Goal: Task Accomplishment & Management: Complete application form

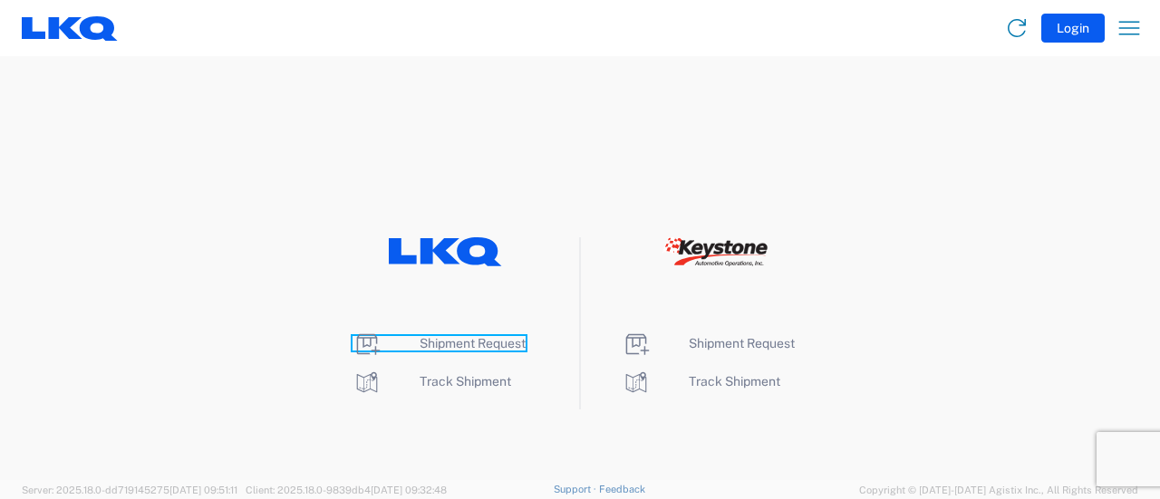
click at [462, 343] on span "Shipment Request" at bounding box center [473, 343] width 106 height 14
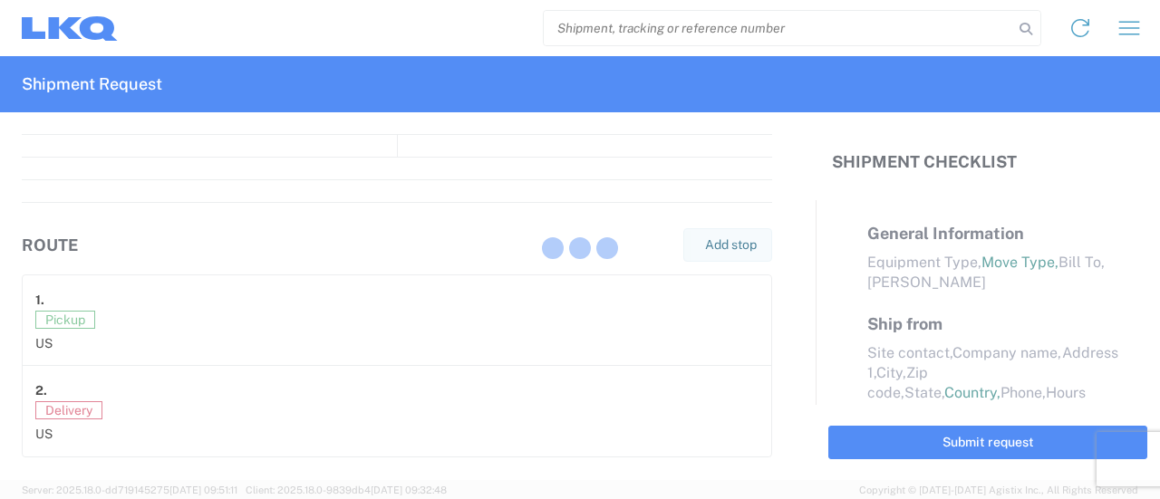
select select "FULL"
select select "LBS"
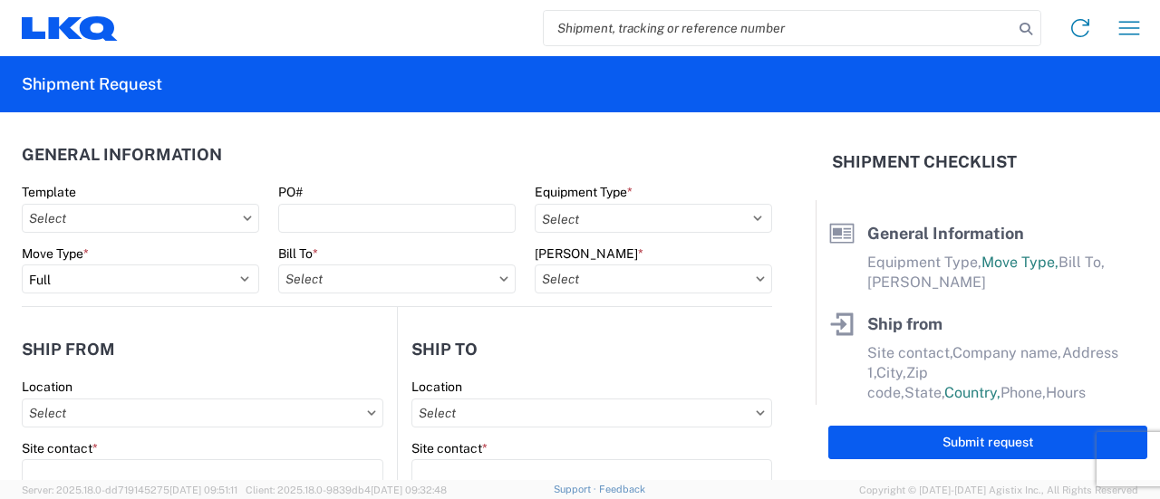
paste input "56746611"
type input "56746611"
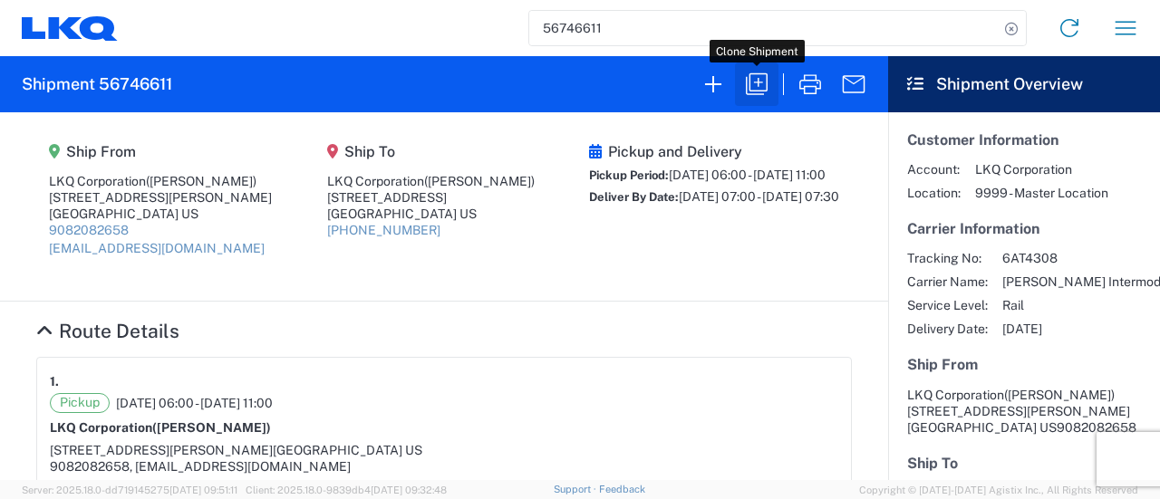
click at [756, 91] on icon "button" at bounding box center [757, 84] width 22 height 22
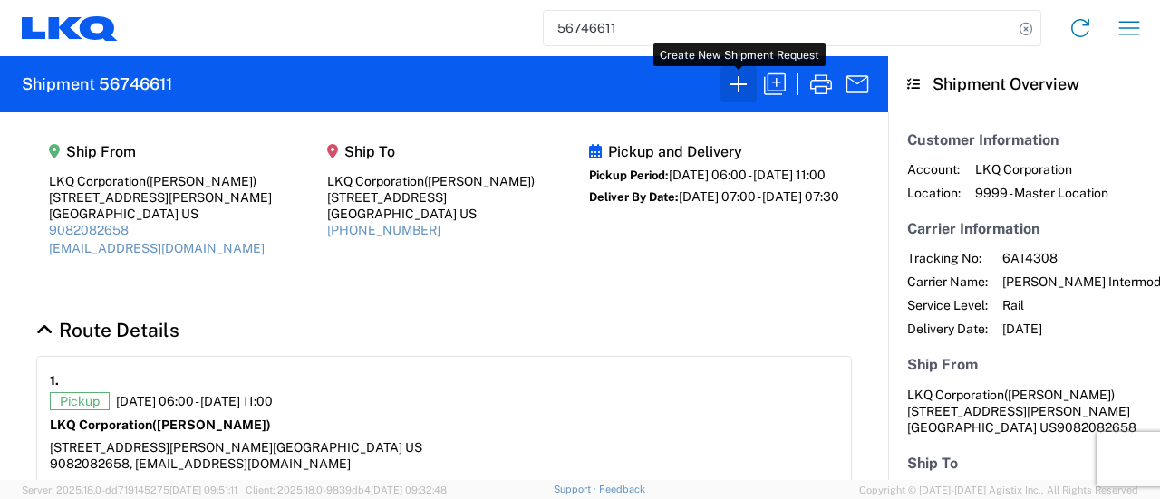
select select "FULL"
select select "US"
select select "LBS"
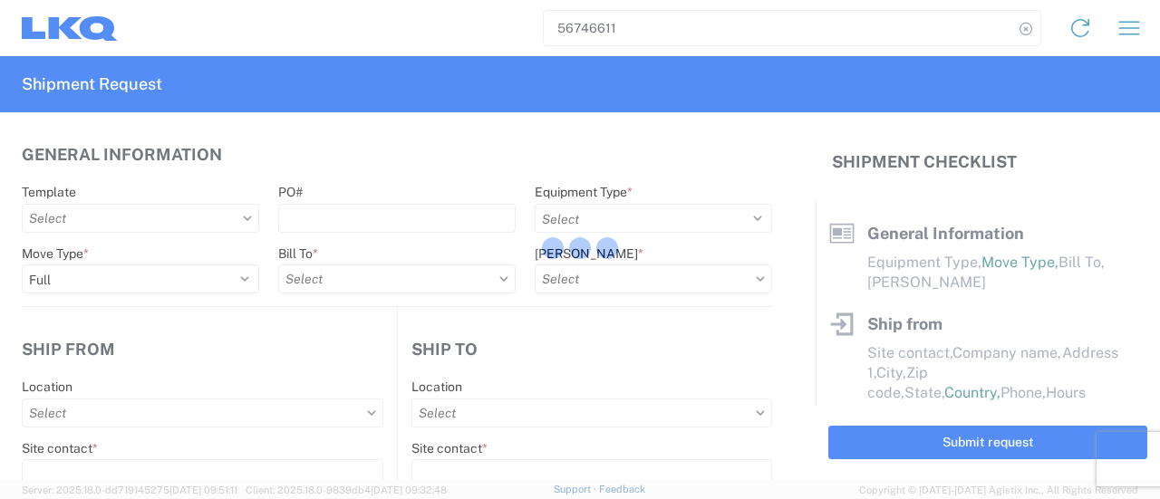
select select "BCAR"
type input "Marc Metzger"
type input "LKQ Corporation"
type input "405 S Wanamaker Ave"
type input "Ontario"
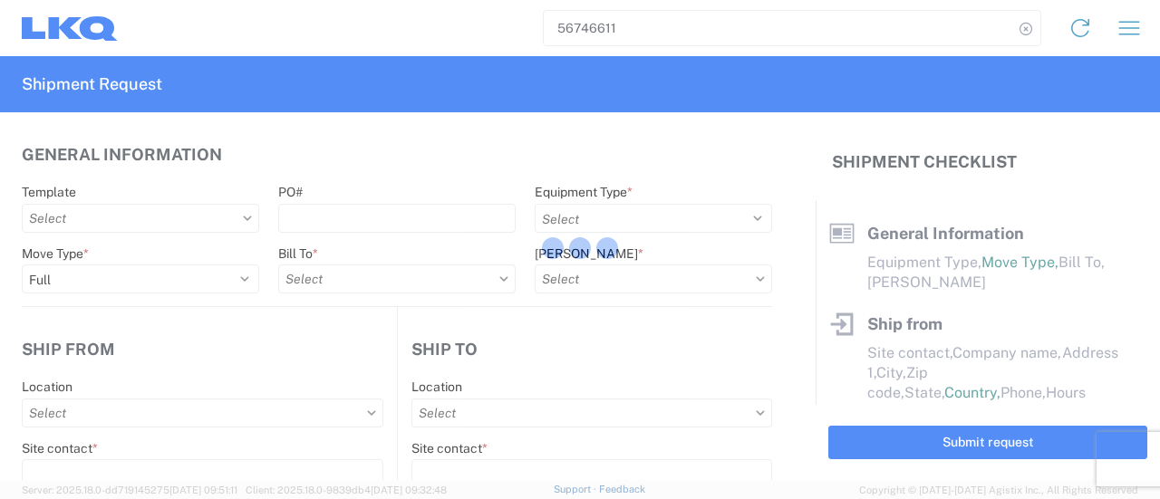
type input "91761"
type input "mxlaureano@lkqcorp.com"
type input "Brian Star"
type input "LKQ Corporation"
type input "32 Dart Rd"
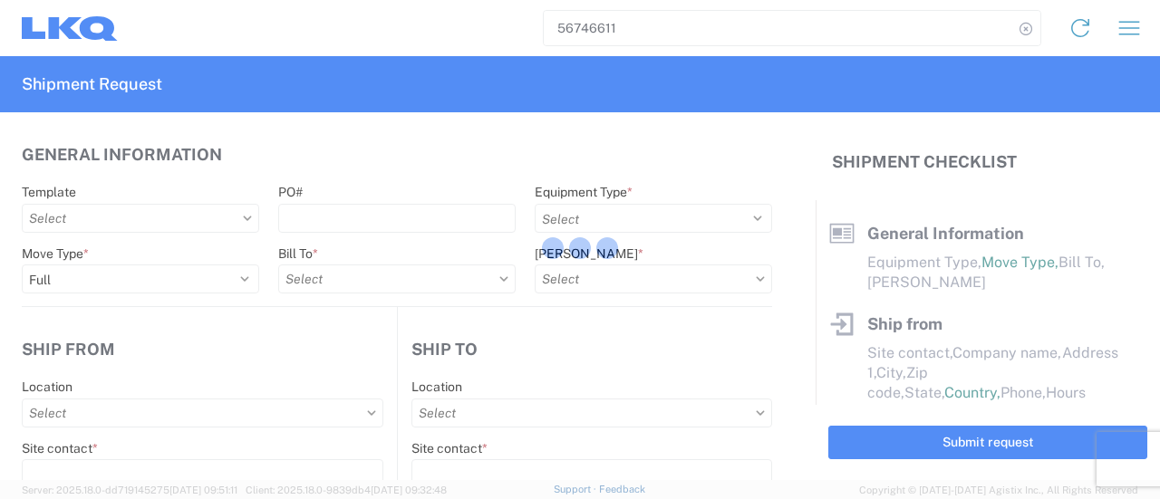
type input "Newnan"
type input "30265"
type input "Manuel Laureano"
type input "msmetzger@lkqcorp.com"
type input "9082082658"
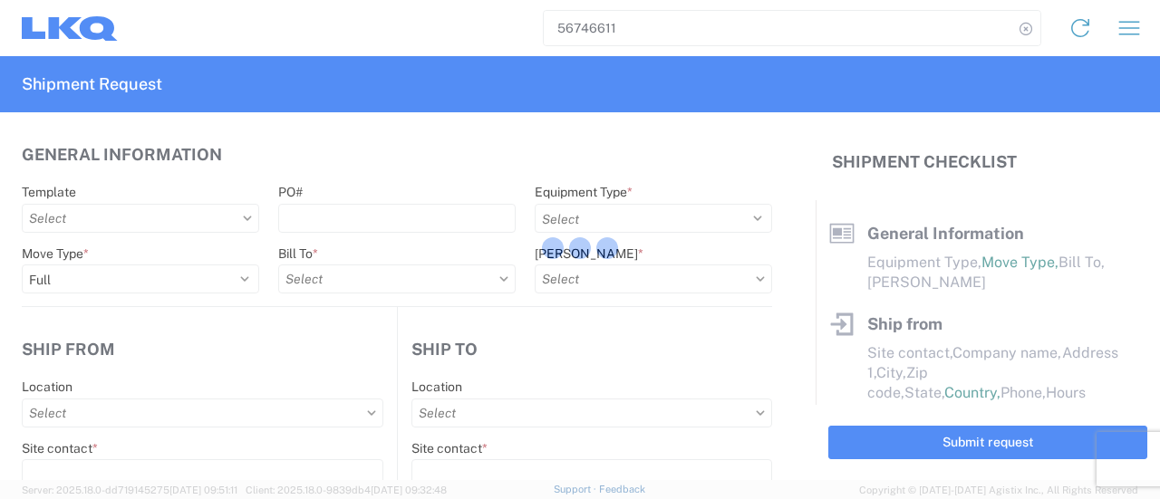
type input "2025-09-09"
type input "2025-09-17"
type input "42500"
type input "Engines, Transmissions"
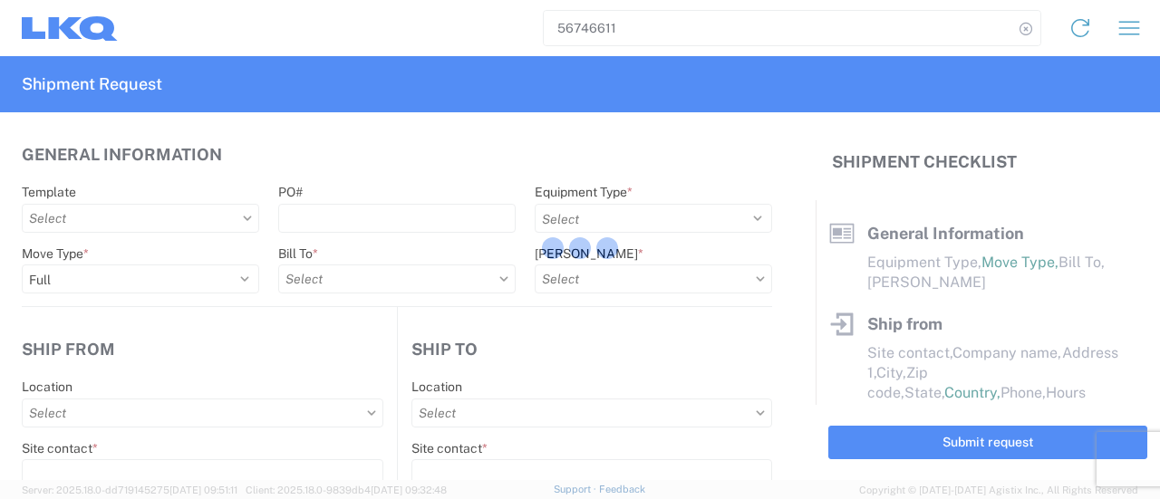
type input "30"
type input "0"
select select "CA"
select select "US"
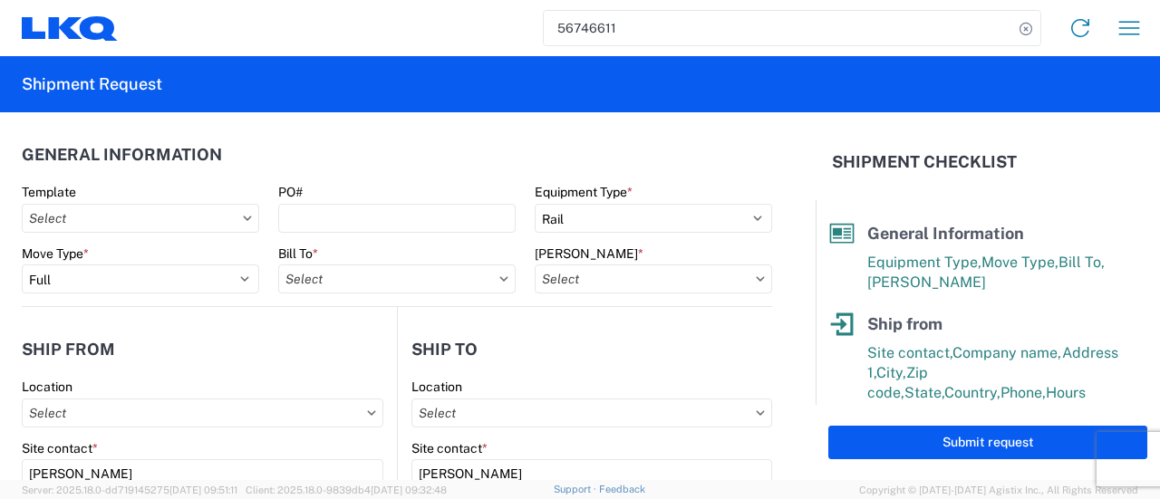
type input "1769 - California Core"
type input "1772 - LKQ Atlanta Core Newnan"
type input "1769-6300-66000-0000 - 1769 Freight Out"
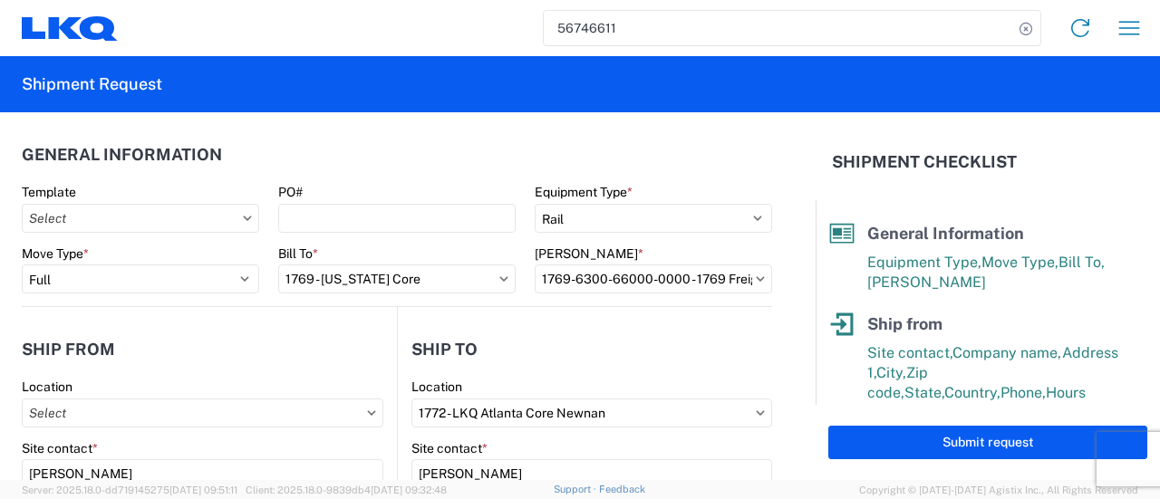
type input "1769 - California Core"
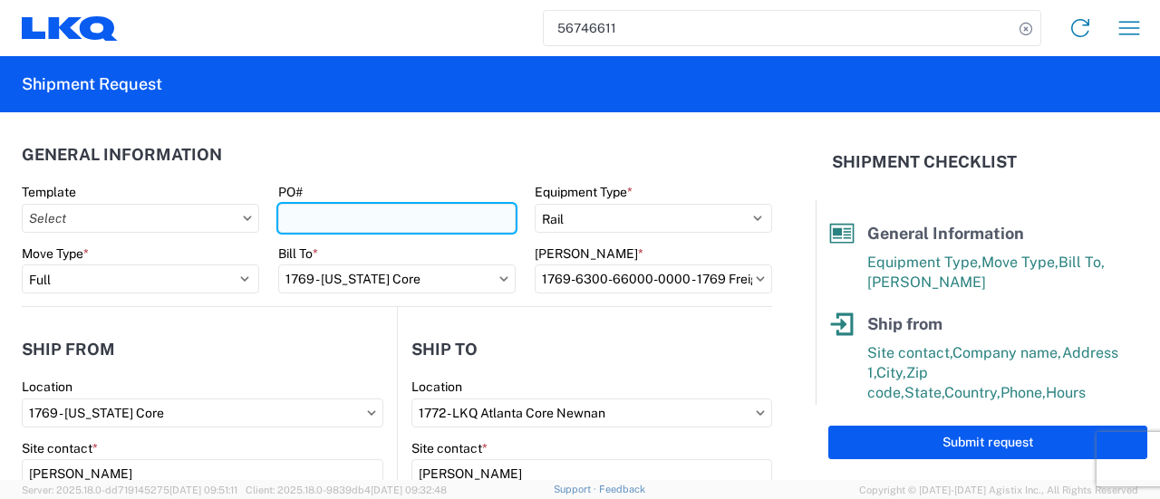
paste input "GPS 118"
type input "GPS 119"
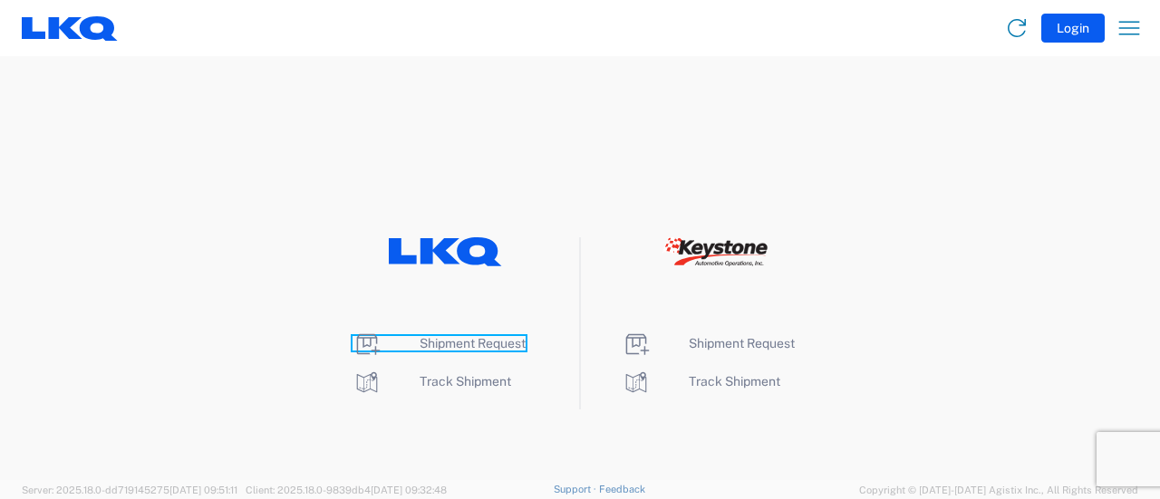
click at [438, 343] on span "Shipment Request" at bounding box center [473, 343] width 106 height 14
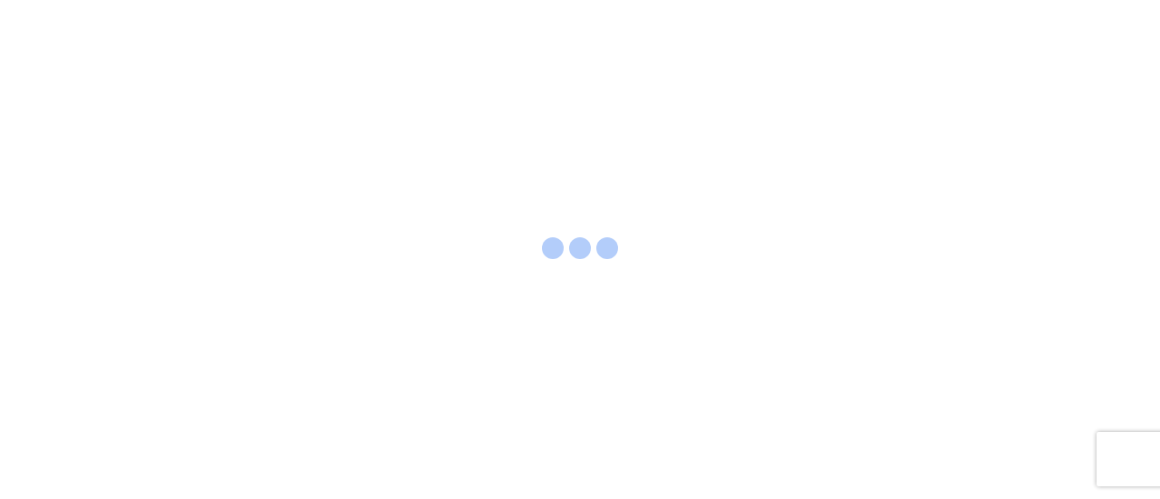
select select "FULL"
select select "LBS"
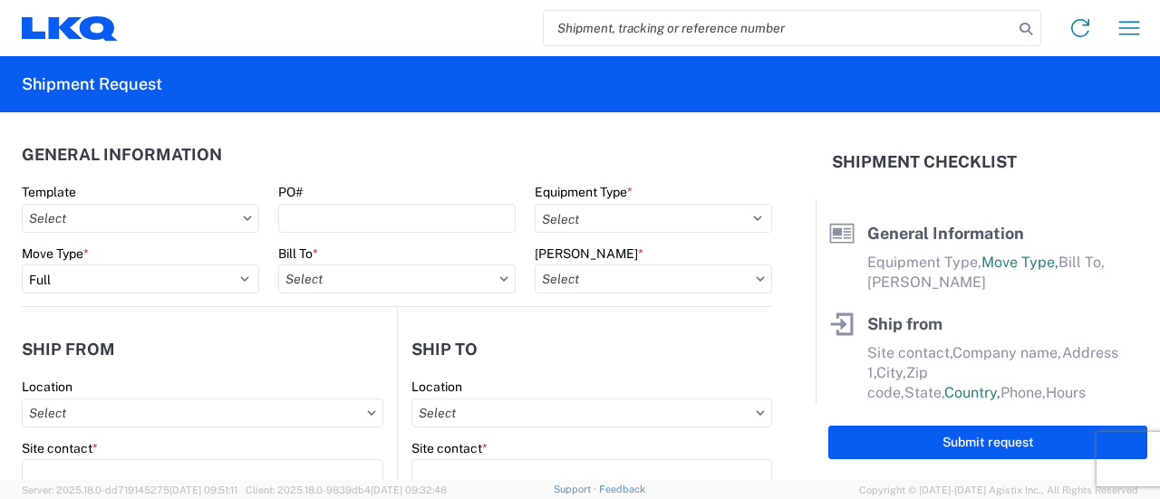
paste input "56746611"
type input "56746611"
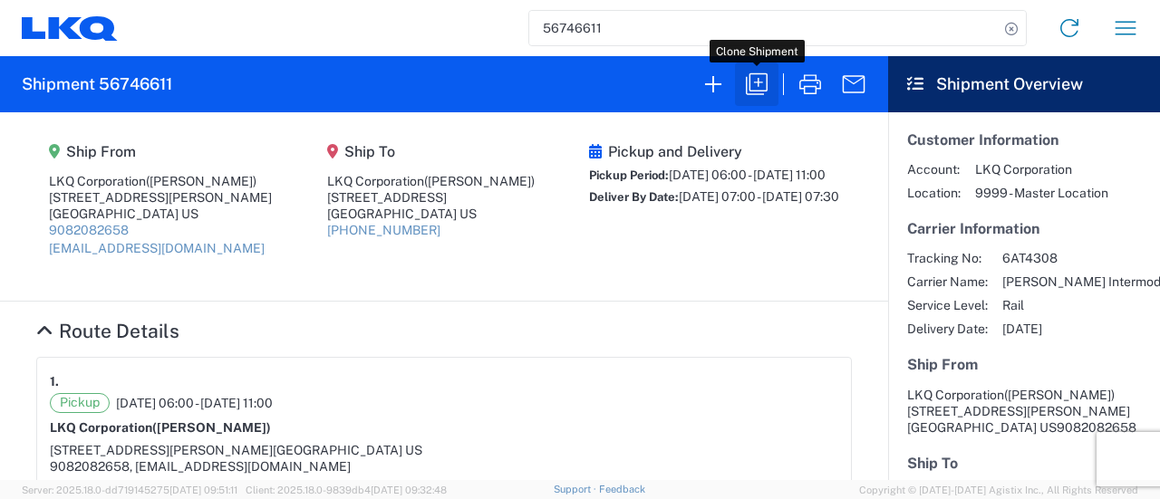
click at [743, 82] on icon "button" at bounding box center [756, 84] width 29 height 29
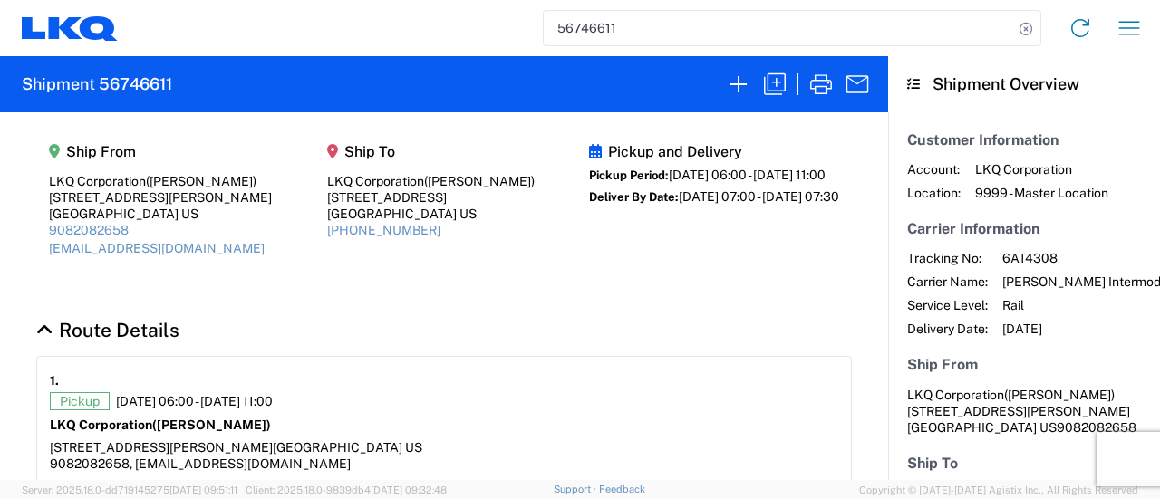
select select "FULL"
select select "US"
select select "LBS"
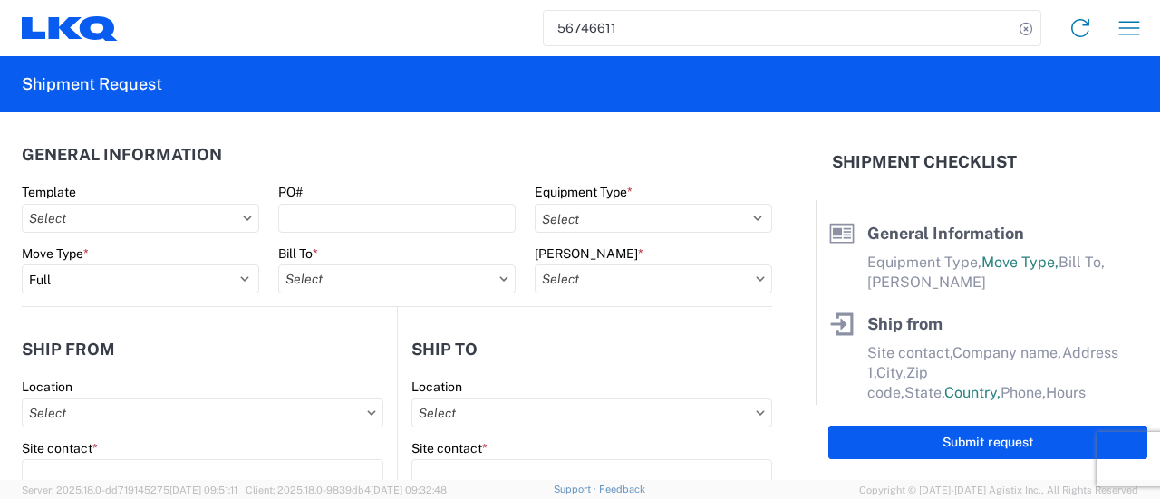
select select "BCAR"
type input "Marc Metzger"
type input "LKQ Corporation"
type input "405 S Wanamaker Ave"
type input "Ontario"
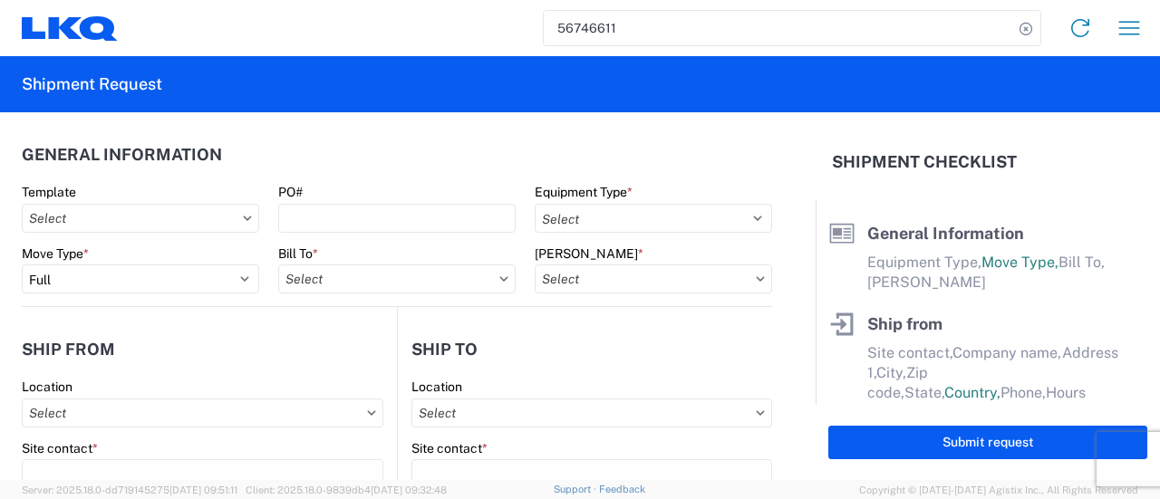
type input "91761"
type input "mxlaureano@lkqcorp.com"
type input "Brian Star"
type input "LKQ Corporation"
type input "32 Dart Rd"
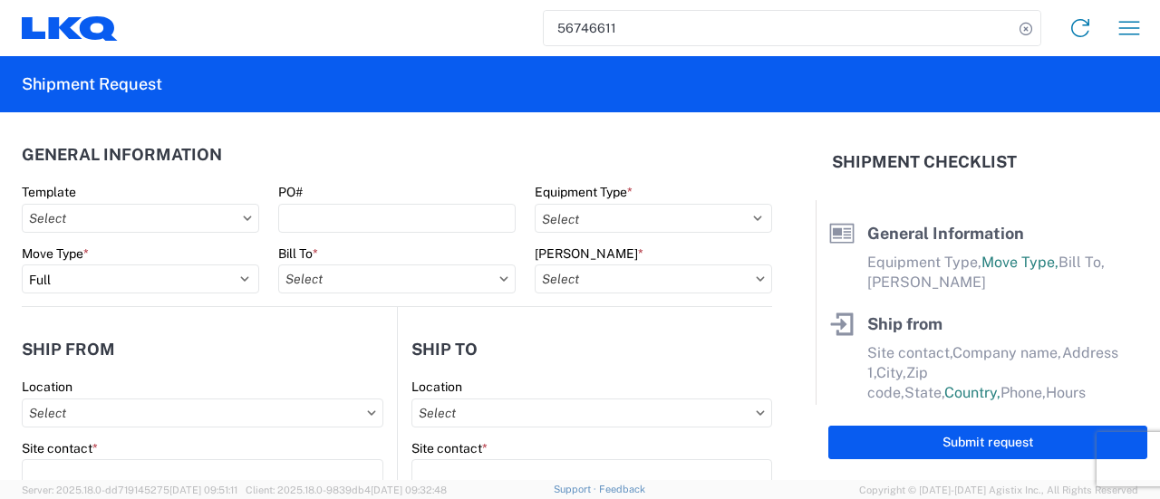
type input "Newnan"
type input "30265"
type input "Manuel Laureano"
type input "msmetzger@lkqcorp.com"
type input "9082082658"
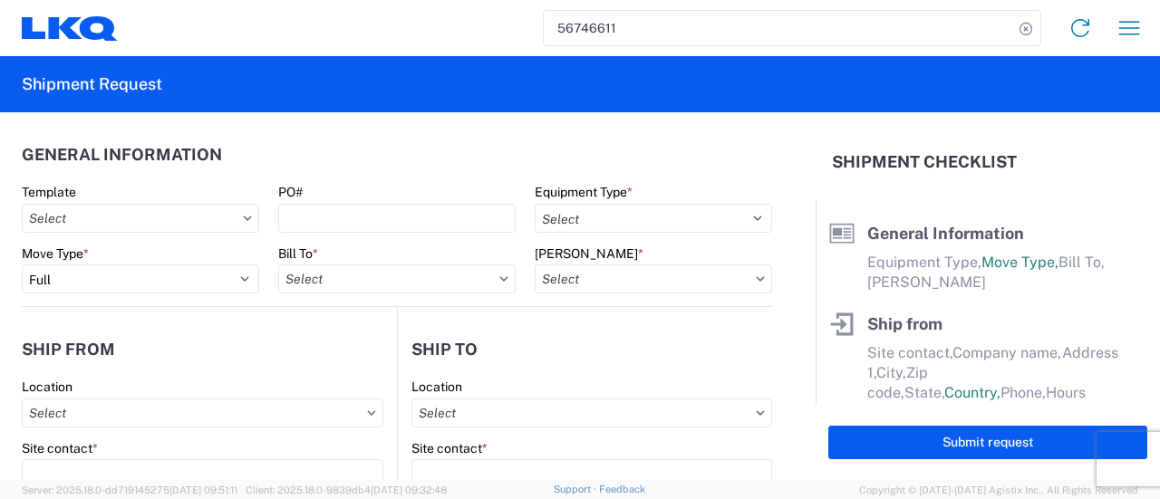
type input "2025-09-09"
type input "2025-09-17"
type input "42500"
type input "Engines, Transmissions"
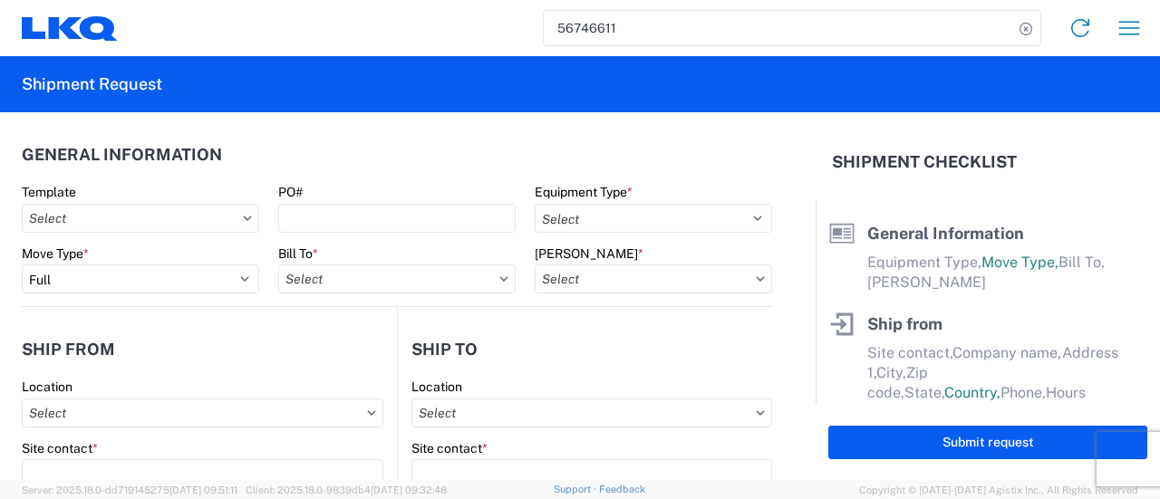
type input "30"
type input "0"
select select "US"
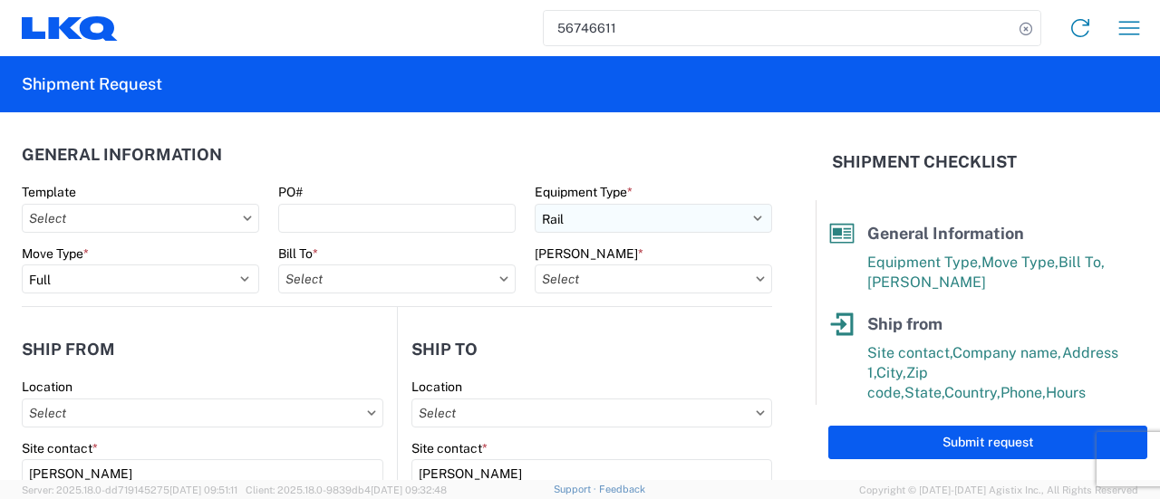
type input "1769-6300-66000-0000 - 1769 Freight Out"
type input "1769 - California Core"
type input "1772 - LKQ Atlanta Core Newnan"
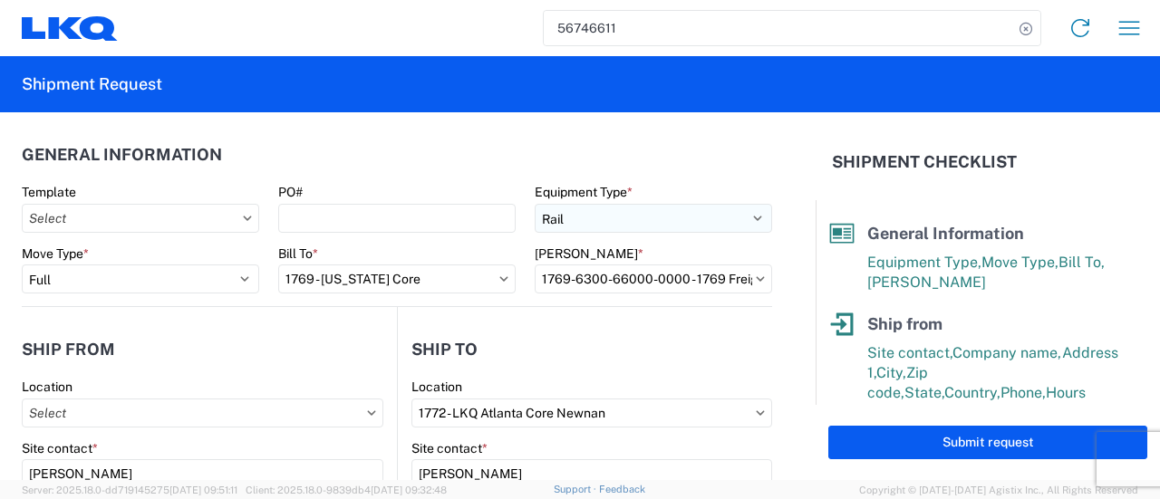
type input "1769 - California Core"
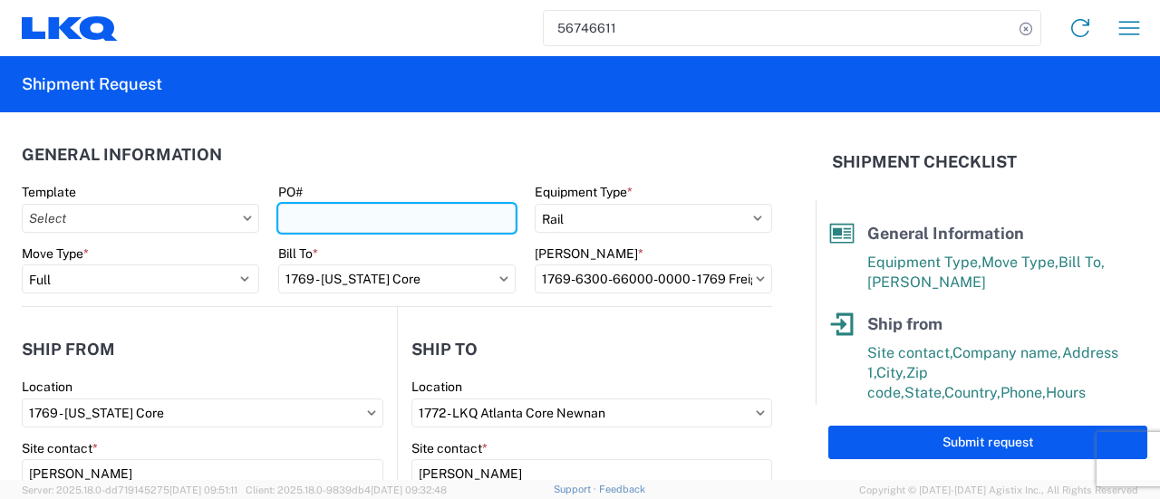
click at [368, 220] on input "PO#" at bounding box center [396, 218] width 237 height 29
paste input "GPS 118"
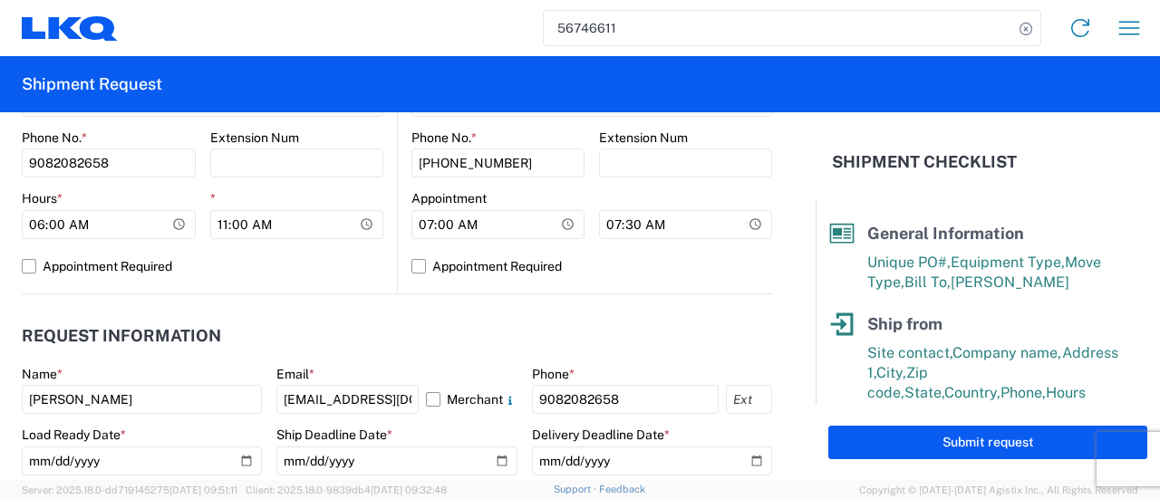
scroll to position [997, 0]
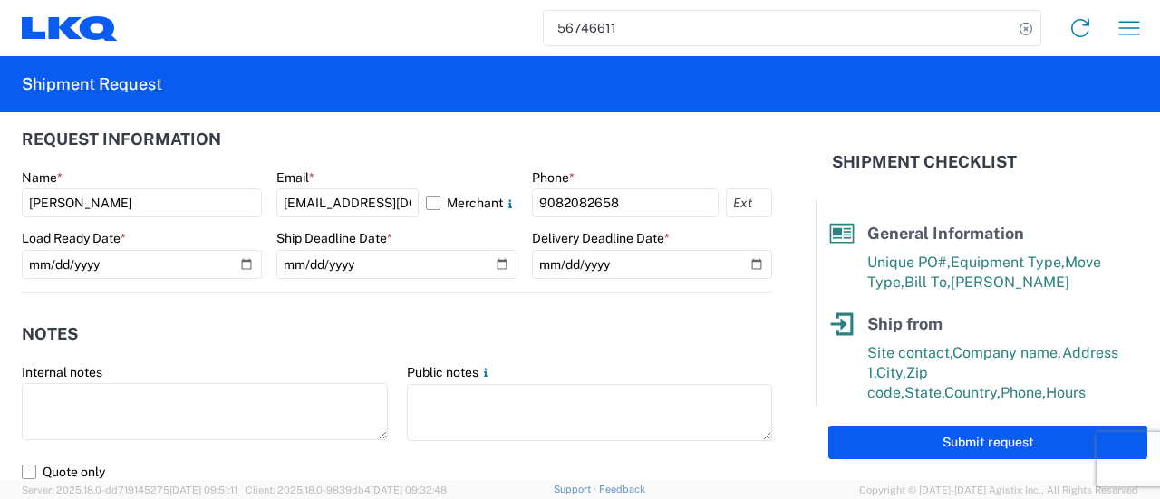
type input "GPS 119"
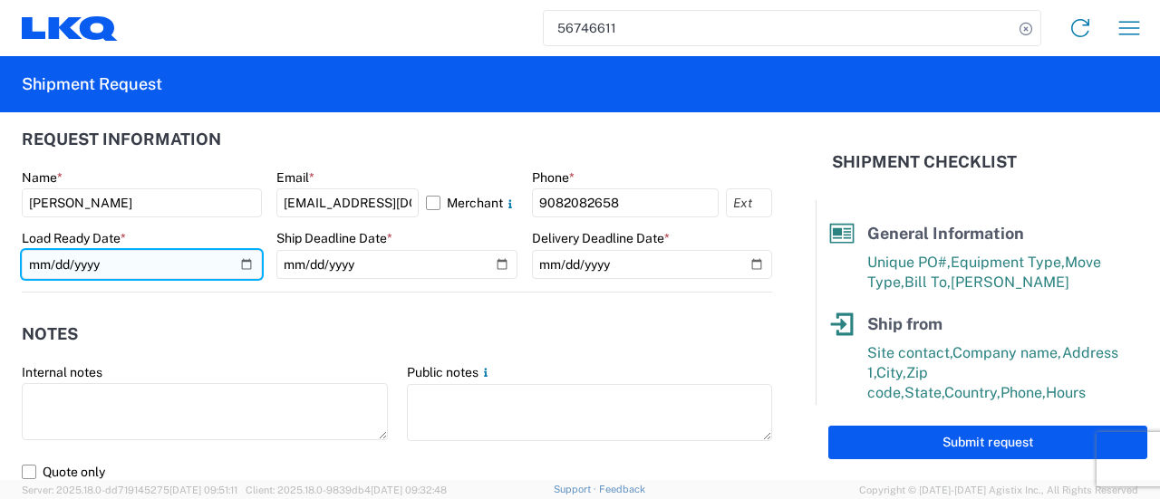
click at [245, 262] on input "2025-09-09" at bounding box center [142, 264] width 240 height 29
type input "2025-09-15"
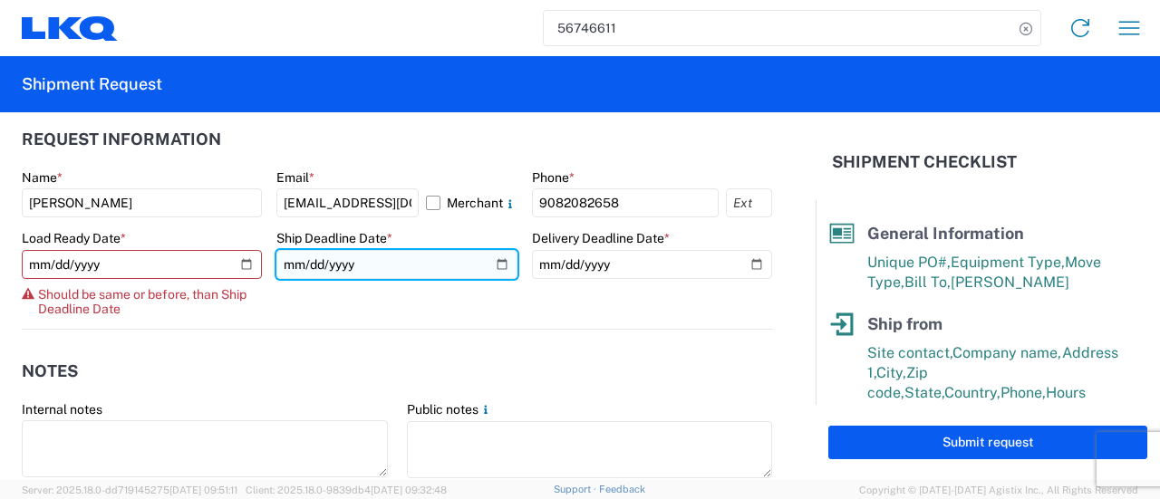
click at [490, 260] on input "2025-09-09" at bounding box center [396, 264] width 240 height 29
type input "2025-09-15"
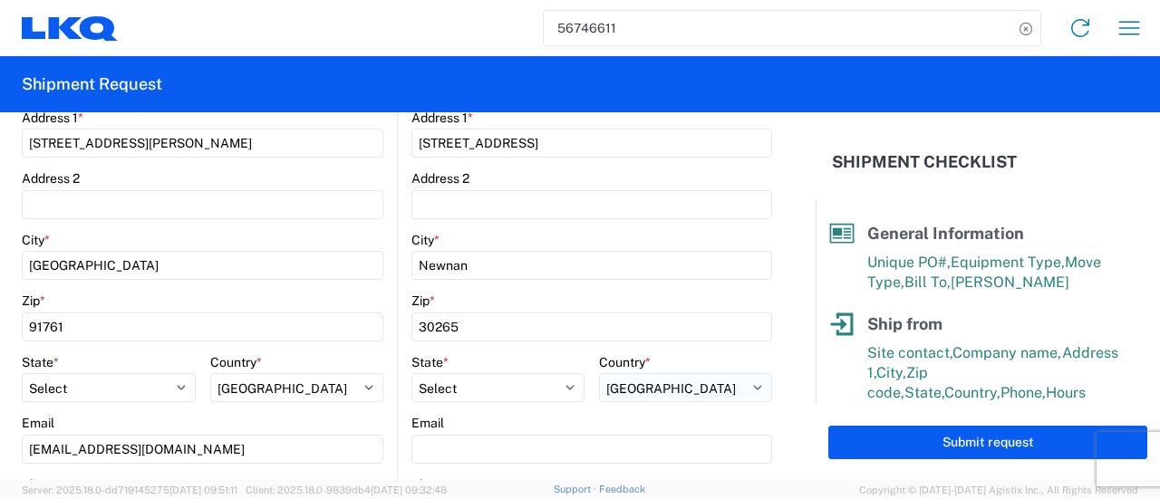
scroll to position [453, 0]
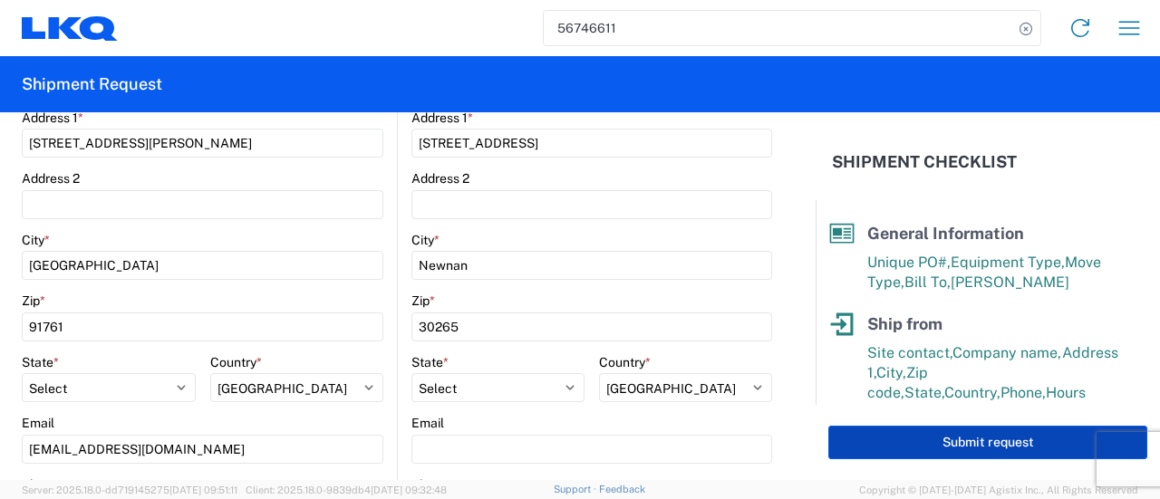
click at [877, 436] on button "Submit request" at bounding box center [987, 443] width 319 height 34
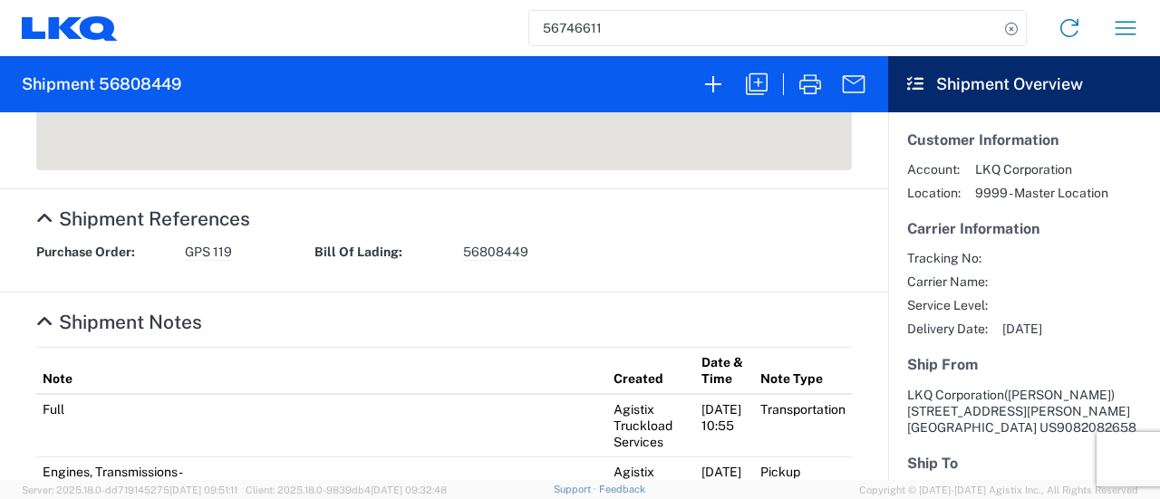
scroll to position [871, 0]
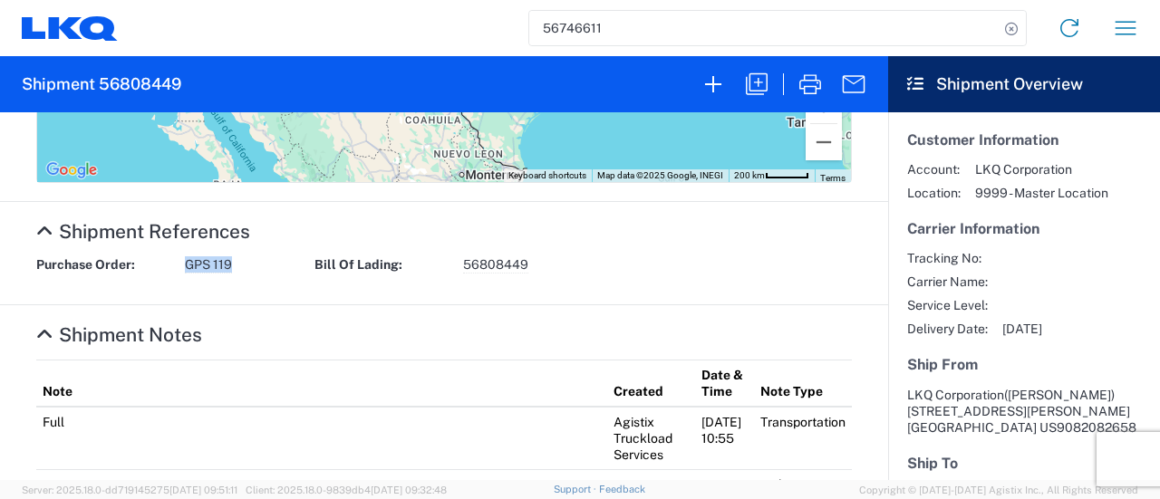
drag, startPoint x: 236, startPoint y: 262, endPoint x: 178, endPoint y: 267, distance: 58.3
click at [178, 267] on div "Purchase Order: GPS 119" at bounding box center [166, 264] width 278 height 17
copy div "GPS 119"
click at [246, 285] on agx-collapsable-section "Shipment References Purchase Order: GPS 119 Bill Of Lading: 56808449" at bounding box center [444, 253] width 888 height 103
click at [174, 256] on div "Purchase Order: GPS 119" at bounding box center [166, 264] width 278 height 17
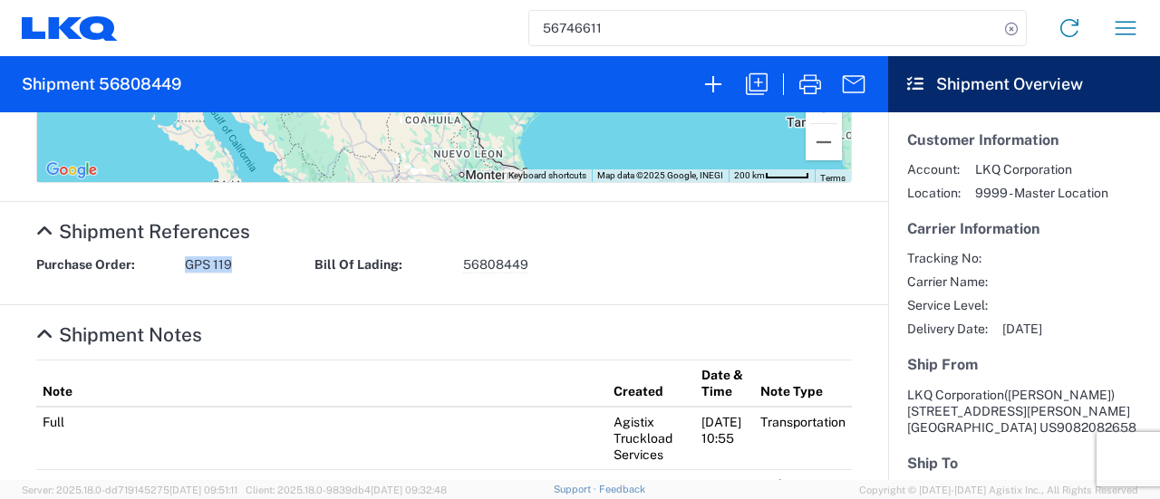
drag, startPoint x: 184, startPoint y: 265, endPoint x: 243, endPoint y: 266, distance: 58.9
click at [243, 266] on div "Purchase Order: GPS 119" at bounding box center [166, 264] width 278 height 17
copy div "GPS 119"
